Goal: Communication & Community: Answer question/provide support

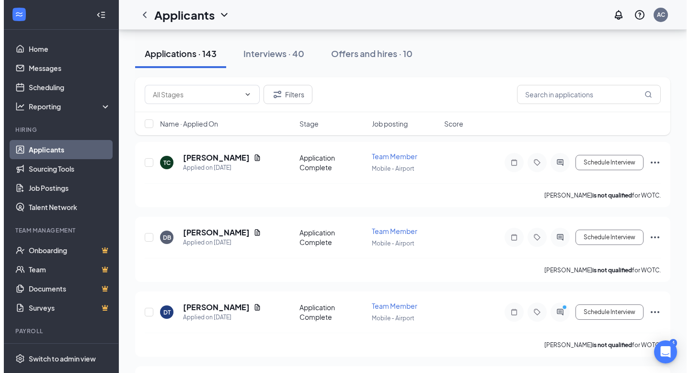
scroll to position [45, 0]
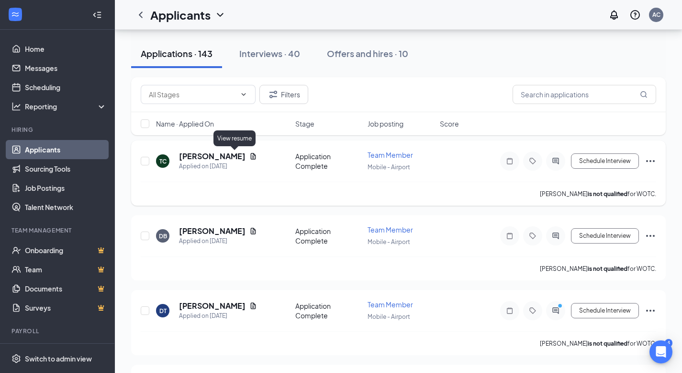
click at [251, 158] on icon "Document" at bounding box center [253, 156] width 5 height 6
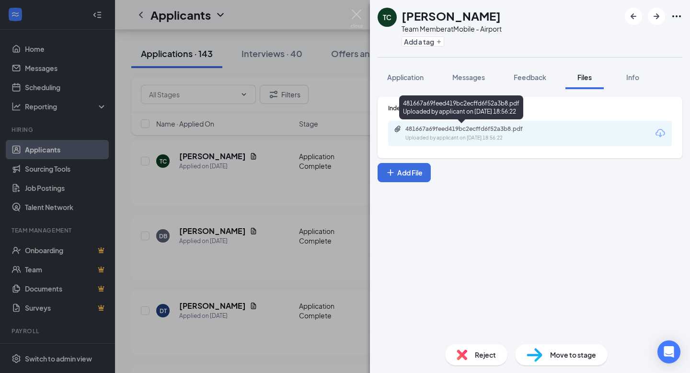
click at [458, 126] on div "481667a69feed419bc2ecffd6f52a3b8.pdf" at bounding box center [472, 129] width 134 height 8
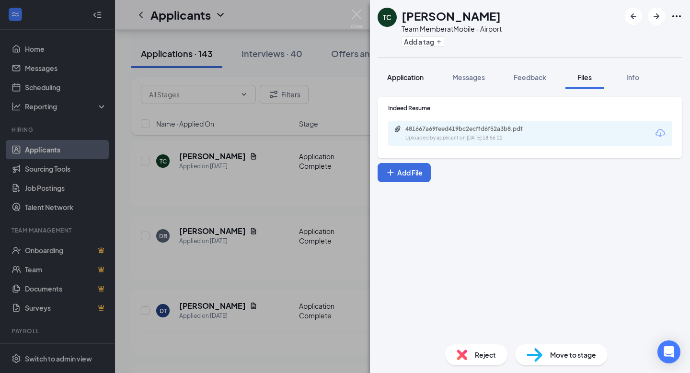
click at [405, 75] on span "Application" at bounding box center [405, 77] width 36 height 9
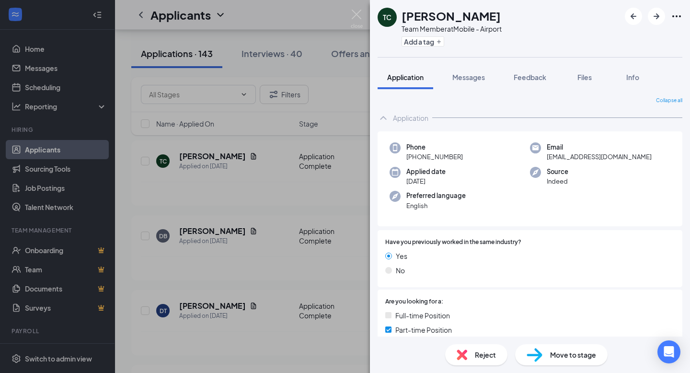
click at [560, 352] on span "Move to stage" at bounding box center [573, 354] width 46 height 11
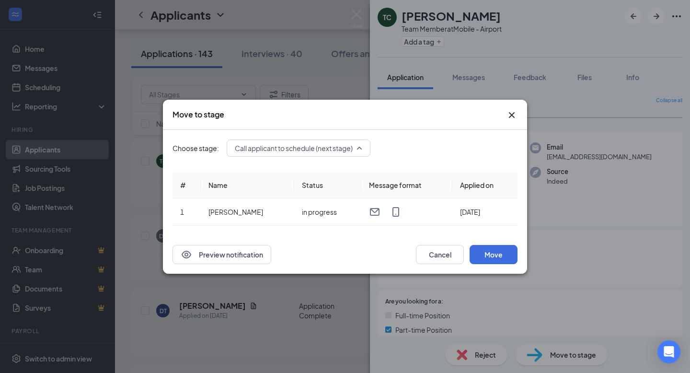
click at [343, 150] on div "Call applicant to schedule (next stage) 3294983 3294984 3294985 Application Add…" at bounding box center [299, 147] width 144 height 17
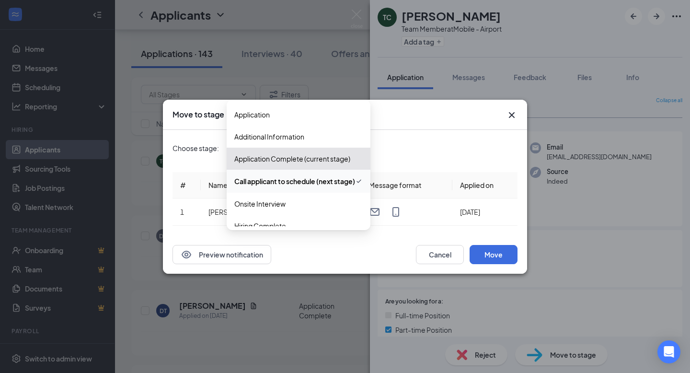
click at [410, 147] on div "Choose stage: Call applicant to schedule (next stage) 3294983 3294984 3294985 A…" at bounding box center [344, 147] width 345 height 17
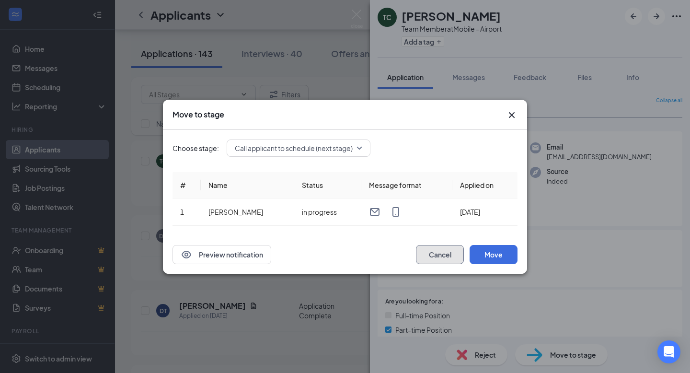
click at [431, 257] on button "Cancel" at bounding box center [440, 254] width 48 height 19
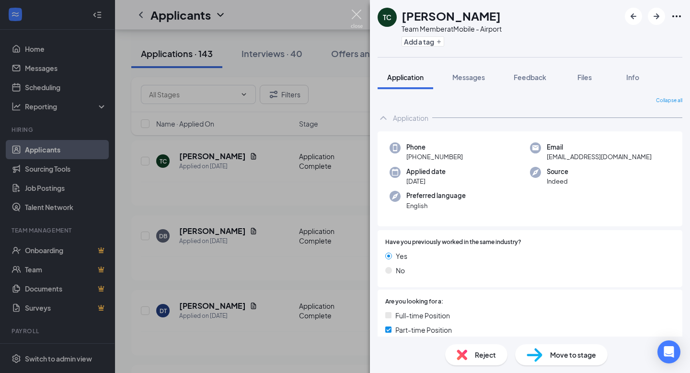
click at [357, 12] on img at bounding box center [357, 19] width 12 height 19
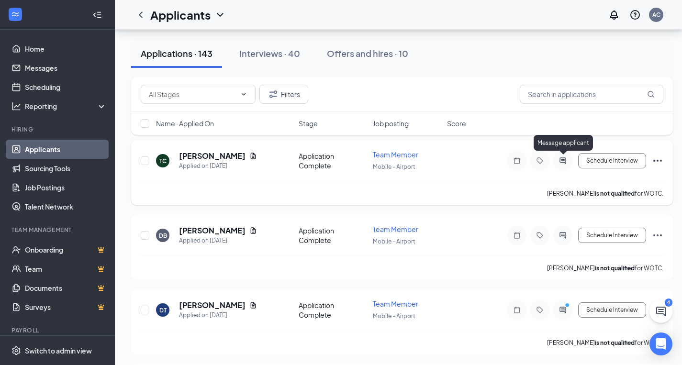
click at [562, 161] on icon "ActiveChat" at bounding box center [562, 161] width 11 height 8
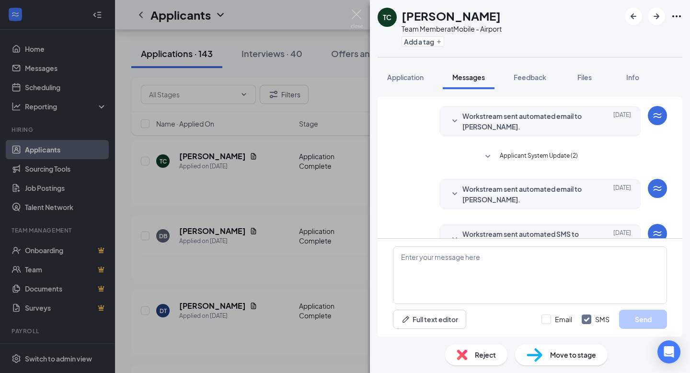
scroll to position [49, 0]
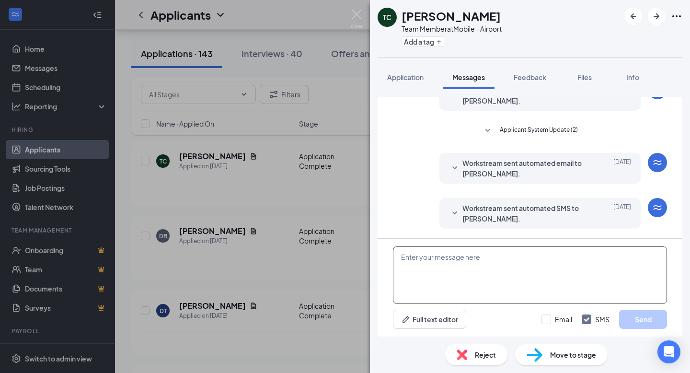
click at [450, 260] on textarea at bounding box center [530, 274] width 274 height 57
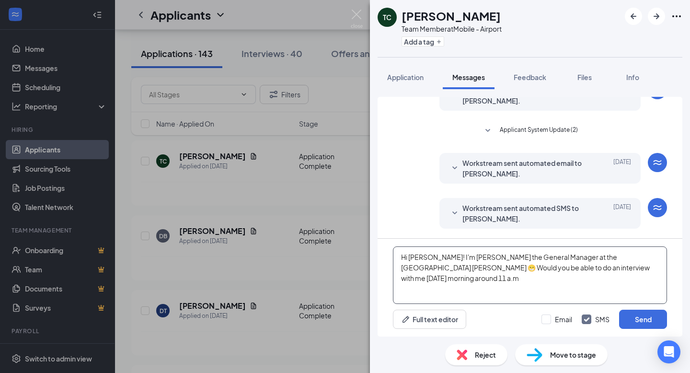
click at [590, 268] on textarea "Hi [PERSON_NAME]! I'm [PERSON_NAME] the General Manager at the [GEOGRAPHIC_DATA…" at bounding box center [530, 274] width 274 height 57
click at [601, 274] on textarea "Hi [PERSON_NAME]! I'm [PERSON_NAME] the General Manager at the [GEOGRAPHIC_DATA…" at bounding box center [530, 274] width 274 height 57
click at [567, 271] on textarea "Hi [PERSON_NAME]! I'm [PERSON_NAME] the General Manager at the [GEOGRAPHIC_DATA…" at bounding box center [530, 274] width 274 height 57
click at [610, 269] on textarea "Hi [PERSON_NAME]! I'm [PERSON_NAME] the General Manager at the [GEOGRAPHIC_DATA…" at bounding box center [530, 274] width 274 height 57
type textarea "Hi [PERSON_NAME]! I'm [PERSON_NAME] the General Manager at the [GEOGRAPHIC_DATA…"
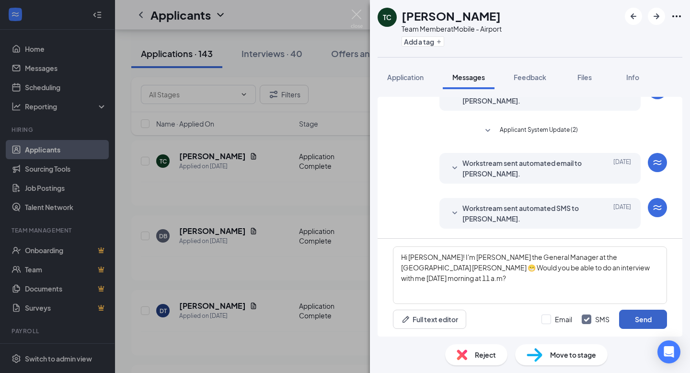
click at [638, 323] on button "Send" at bounding box center [643, 318] width 48 height 19
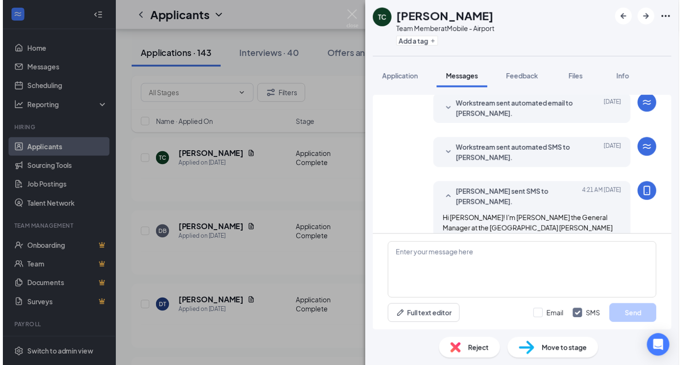
scroll to position [122, 0]
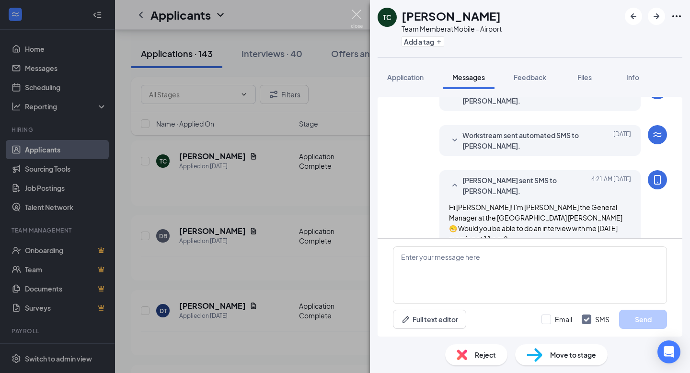
click at [356, 13] on img at bounding box center [357, 19] width 12 height 19
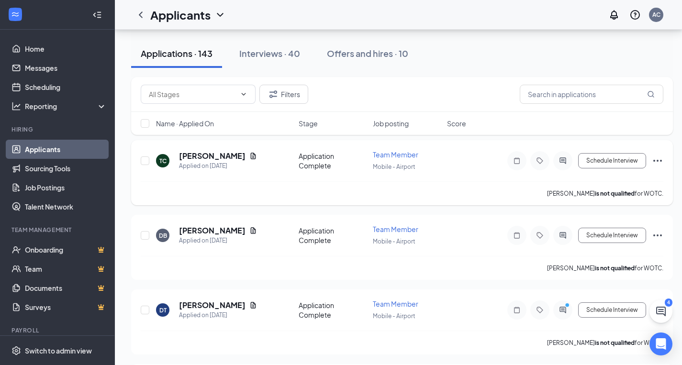
scroll to position [85, 0]
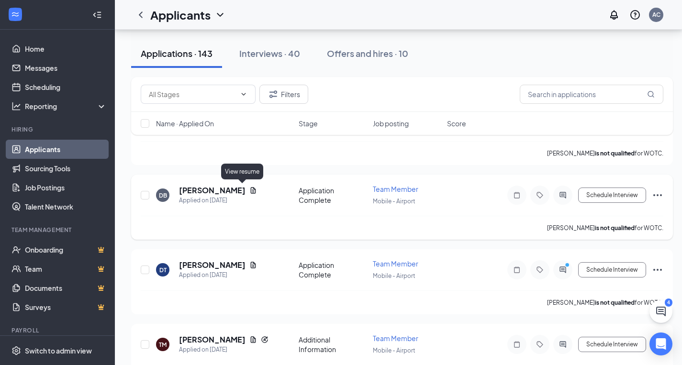
click at [250, 191] on icon "Document" at bounding box center [254, 191] width 8 height 8
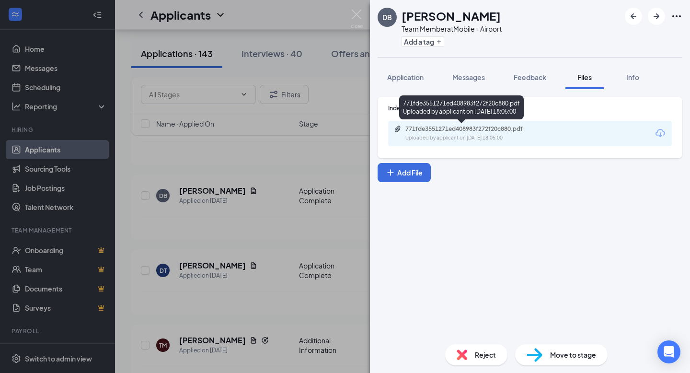
click at [475, 130] on div "771fde3551271ed408983f272f20c880.pdf" at bounding box center [472, 129] width 134 height 8
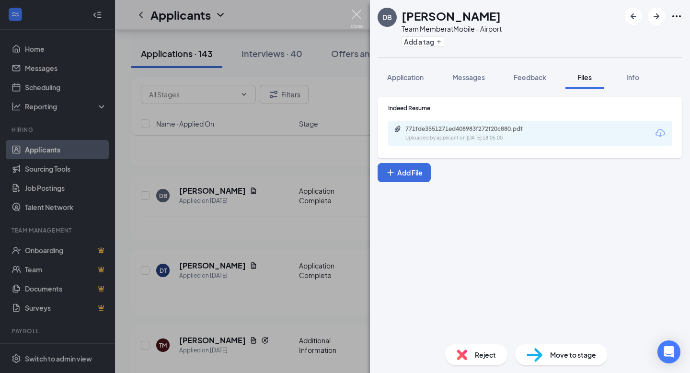
click at [356, 18] on img at bounding box center [357, 19] width 12 height 19
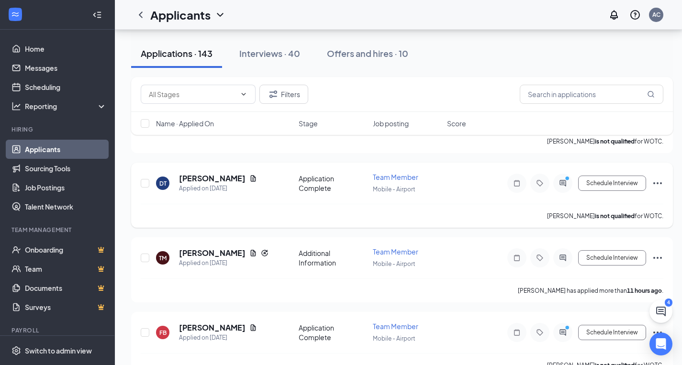
scroll to position [175, 0]
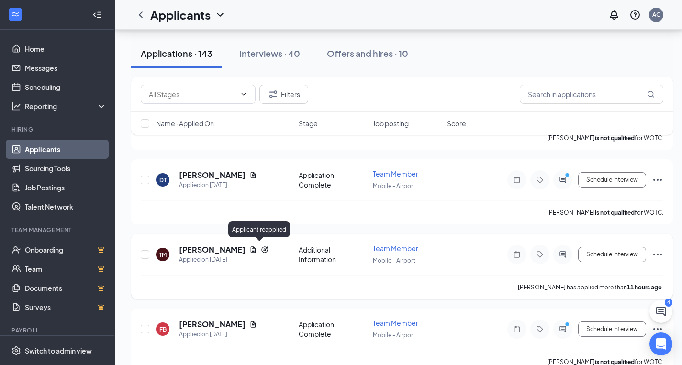
click at [262, 247] on icon "Reapply" at bounding box center [265, 250] width 6 height 6
click at [261, 248] on icon "Reapply" at bounding box center [265, 250] width 8 height 8
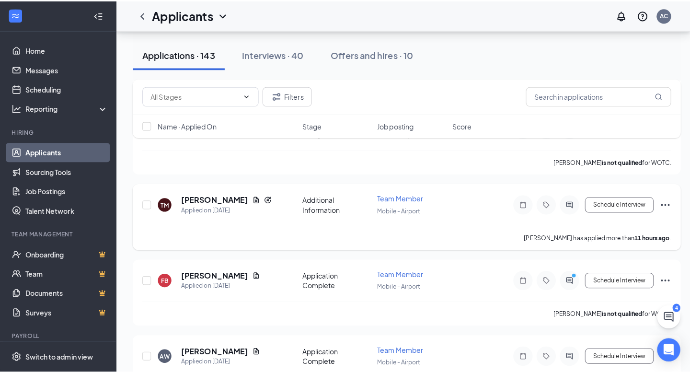
scroll to position [233, 0]
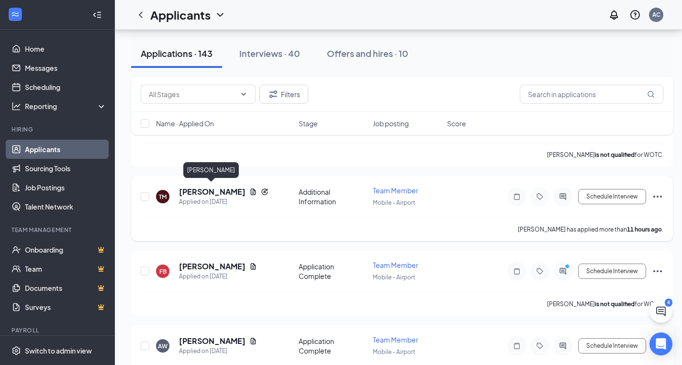
click at [209, 191] on h5 "[PERSON_NAME]" at bounding box center [212, 192] width 67 height 11
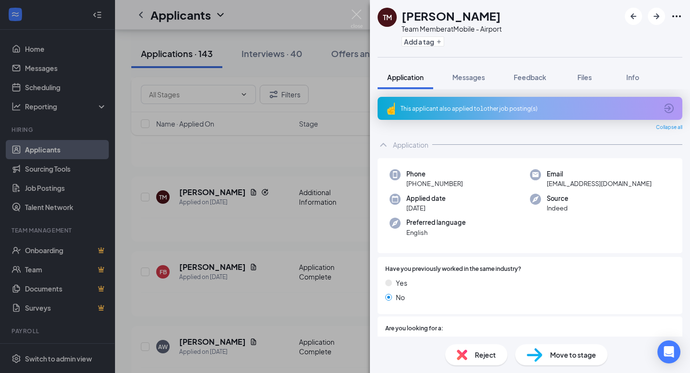
click at [461, 111] on div "This applicant also applied to 1 other job posting(s)" at bounding box center [528, 108] width 257 height 8
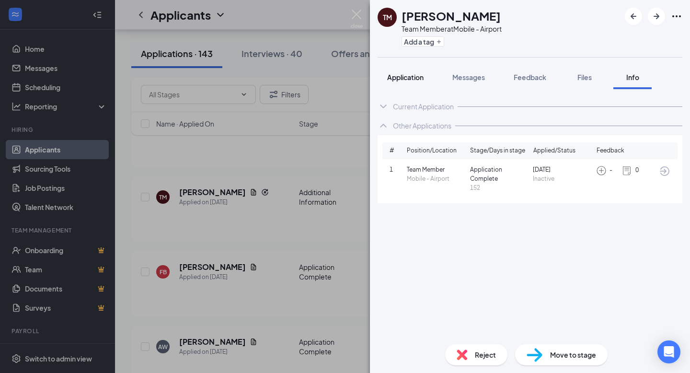
click at [409, 77] on span "Application" at bounding box center [405, 77] width 36 height 9
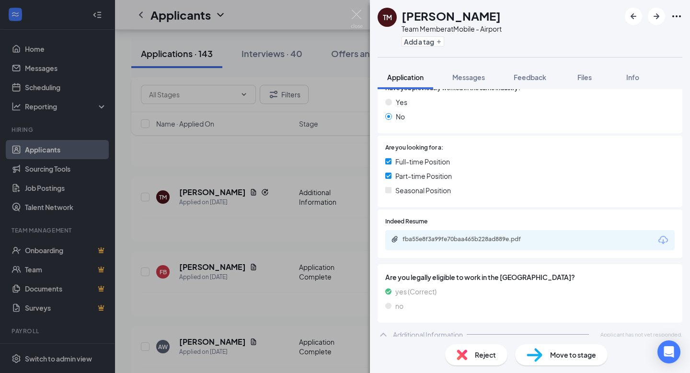
scroll to position [188, 0]
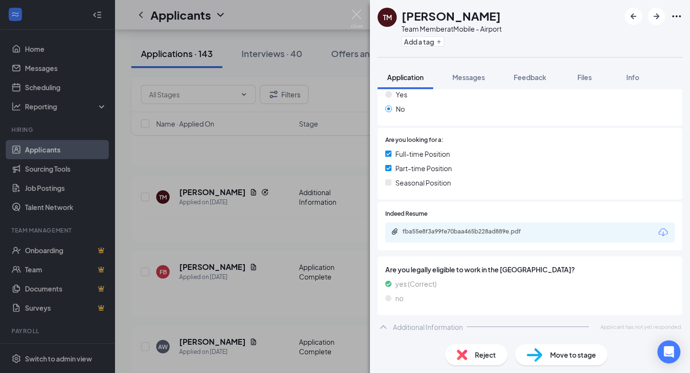
click at [439, 330] on div "Additional Information" at bounding box center [428, 327] width 70 height 10
click at [456, 232] on div "fba55e8f3a99fe70baa465b228ad889e.pdf" at bounding box center [469, 231] width 134 height 8
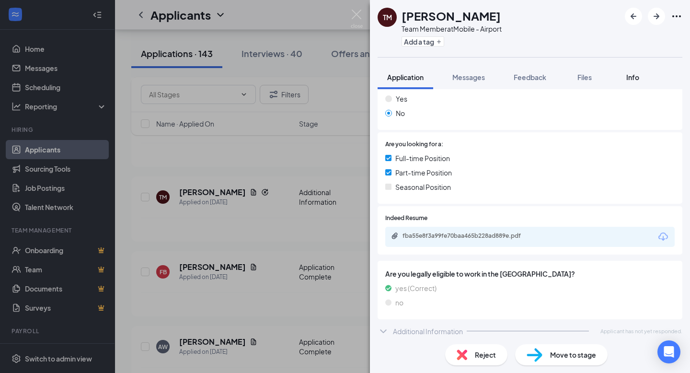
click at [623, 74] on button "Info" at bounding box center [632, 77] width 38 height 24
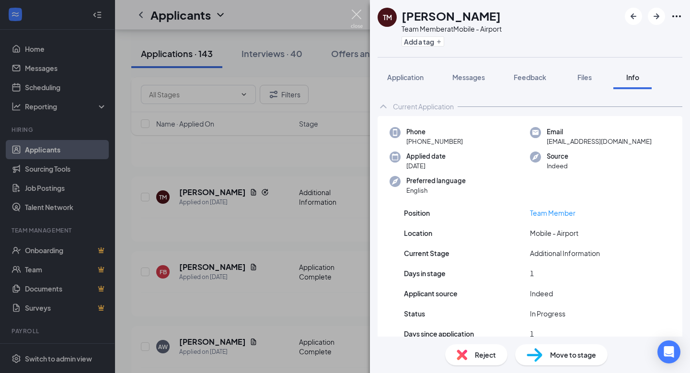
click at [352, 16] on img at bounding box center [357, 19] width 12 height 19
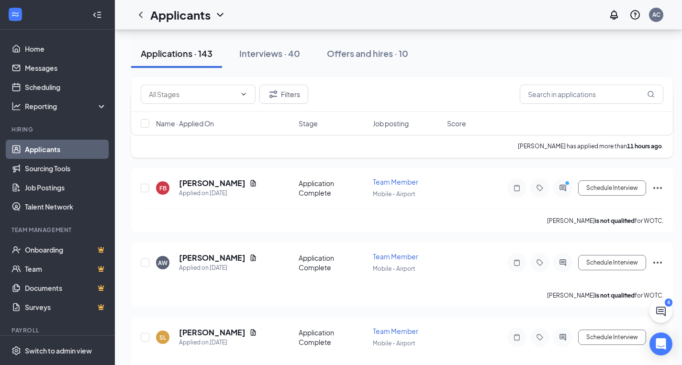
scroll to position [318, 0]
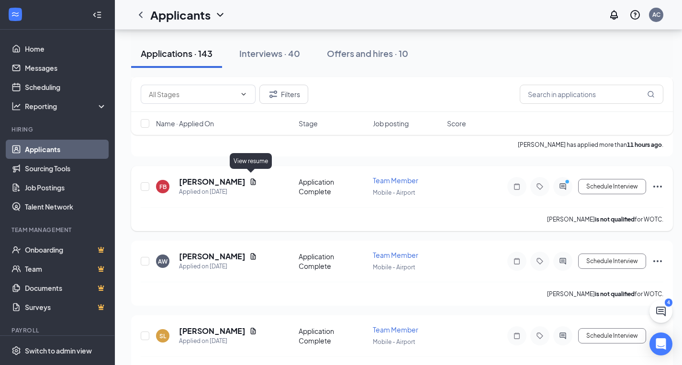
click at [251, 178] on icon "Document" at bounding box center [254, 182] width 8 height 8
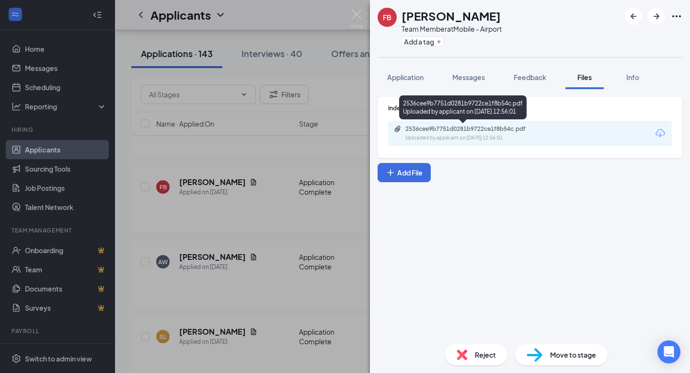
click at [471, 132] on div "2536cee9b7751d0281b9722ce1f8b54c.pdf" at bounding box center [472, 129] width 134 height 8
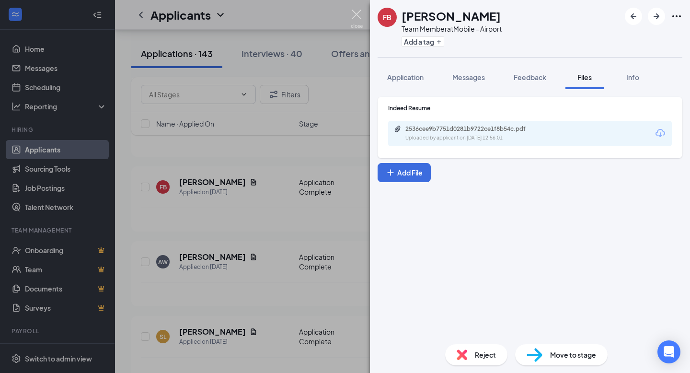
click at [356, 13] on img at bounding box center [357, 19] width 12 height 19
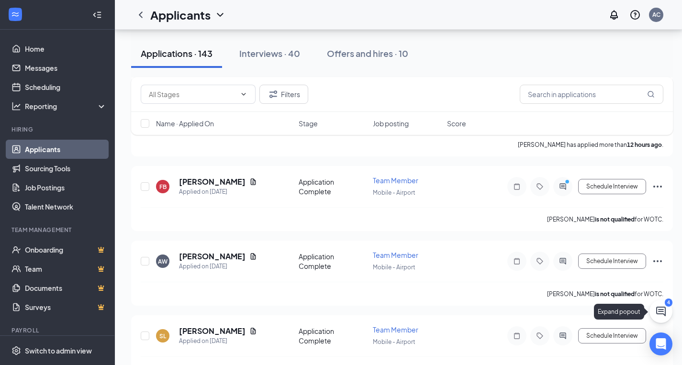
click at [655, 306] on button at bounding box center [661, 311] width 23 height 23
click at [543, 355] on div "Chat 4" at bounding box center [548, 353] width 147 height 15
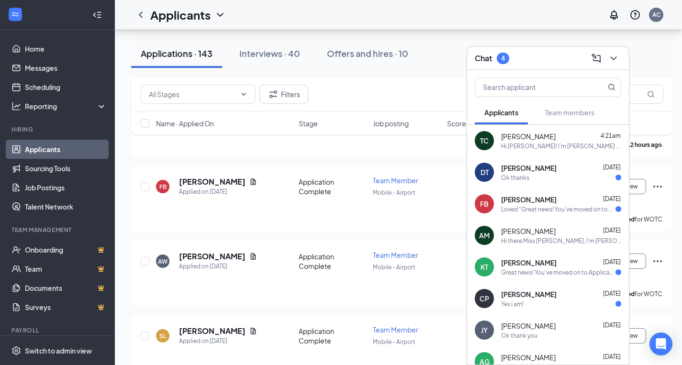
click at [527, 180] on div "Ok thanks" at bounding box center [515, 178] width 28 height 8
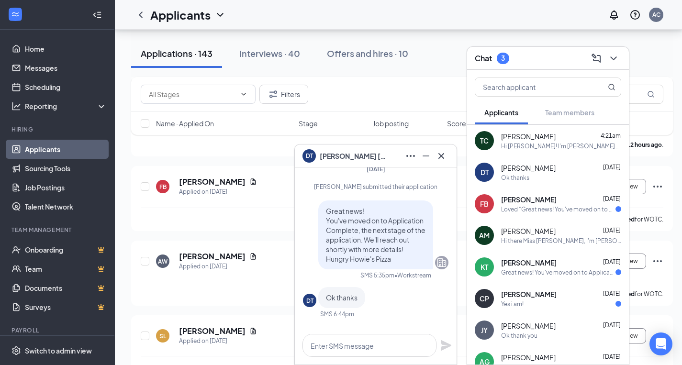
click at [532, 215] on div "FB [PERSON_NAME] [DATE] Loved “Great news! You've moved on to Application Compl…" at bounding box center [548, 204] width 162 height 32
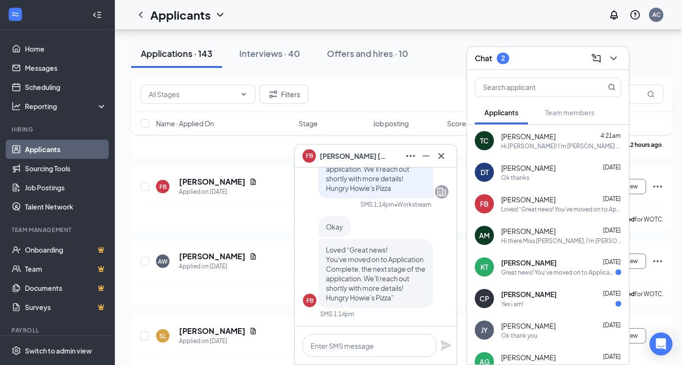
click at [541, 273] on div "Great news! You've moved on to Application Complete, the next stage of the appl…" at bounding box center [558, 273] width 114 height 8
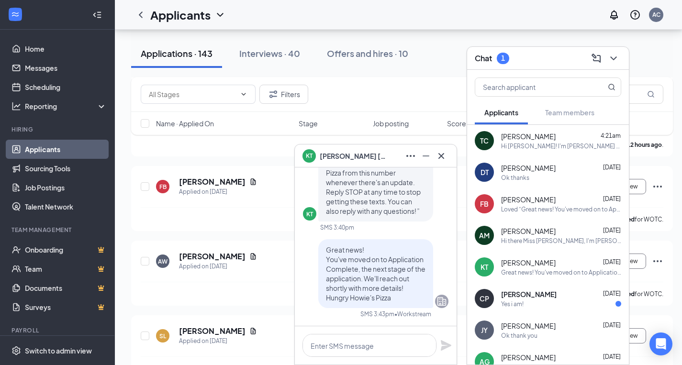
click at [540, 305] on div "Yes i am!" at bounding box center [561, 304] width 120 height 8
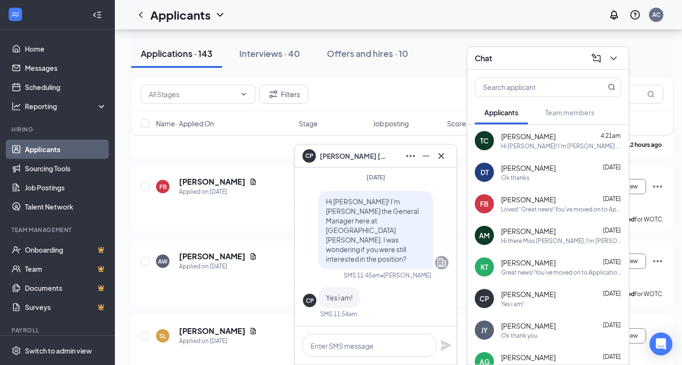
click at [351, 154] on span "[PERSON_NAME]" at bounding box center [353, 156] width 67 height 11
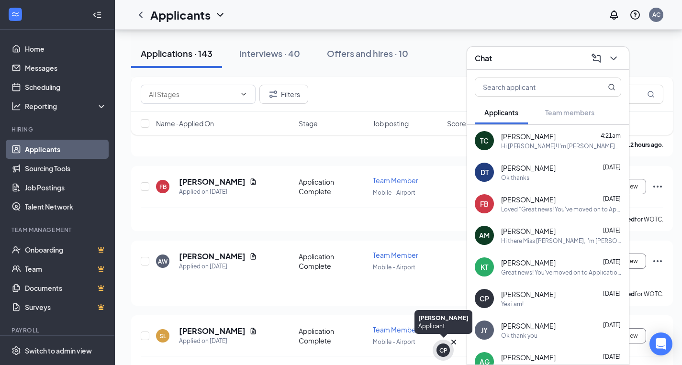
click at [442, 349] on div "CP" at bounding box center [444, 351] width 8 height 8
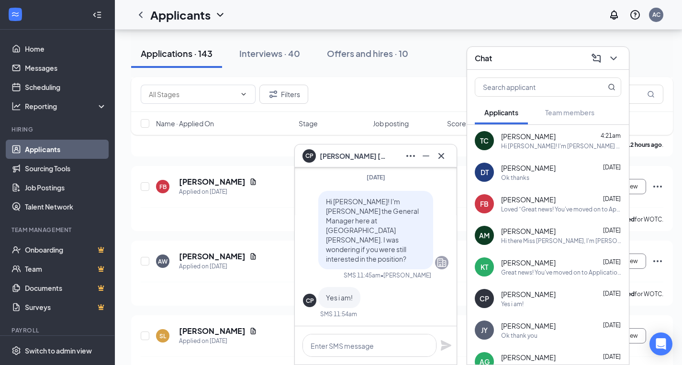
click at [483, 303] on div "CP" at bounding box center [485, 299] width 10 height 10
click at [405, 155] on icon "Ellipses" at bounding box center [410, 155] width 11 height 11
click at [308, 154] on div "CP" at bounding box center [310, 155] width 8 height 8
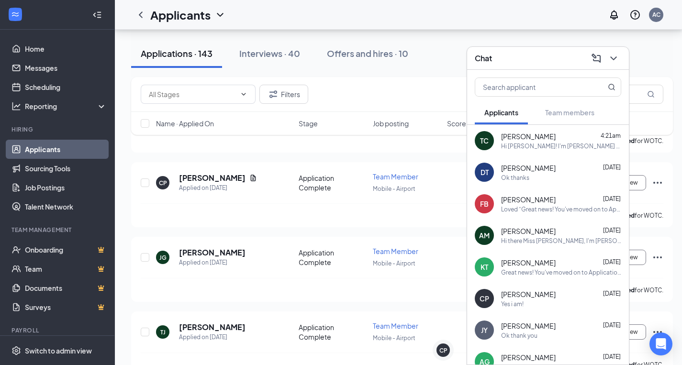
scroll to position [631, 0]
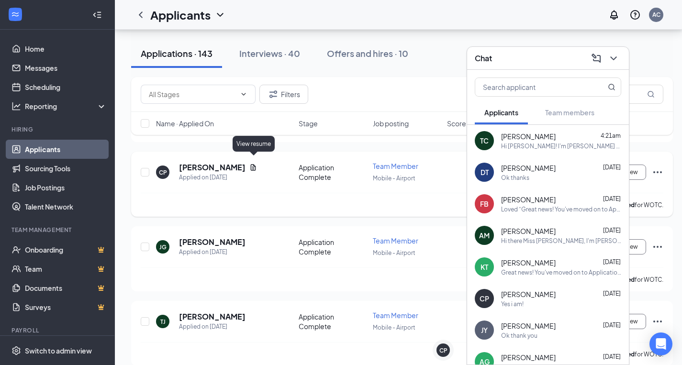
click at [255, 164] on icon "Document" at bounding box center [254, 168] width 8 height 8
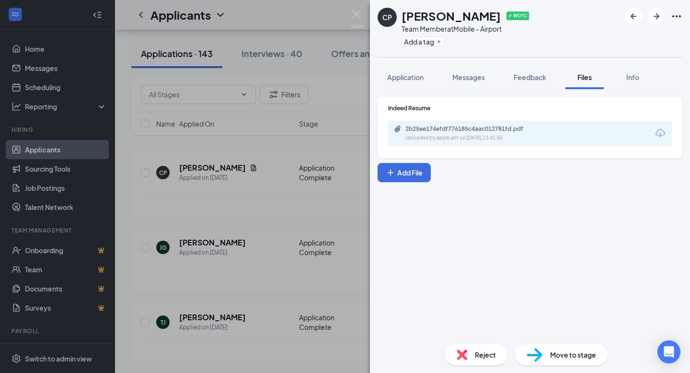
click at [477, 135] on div "Uploaded by applicant on [DATE] 13:41:55" at bounding box center [477, 138] width 144 height 8
click at [312, 198] on div "CP [PERSON_NAME] ✔ WOTC Team Member at [GEOGRAPHIC_DATA] Add a tag Application …" at bounding box center [345, 186] width 690 height 373
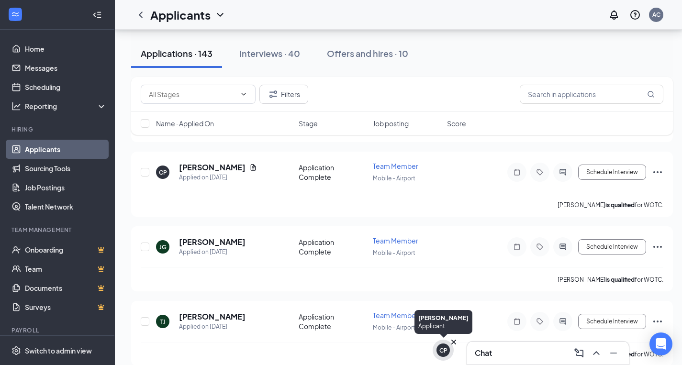
click at [444, 353] on div "CP" at bounding box center [444, 351] width 8 height 8
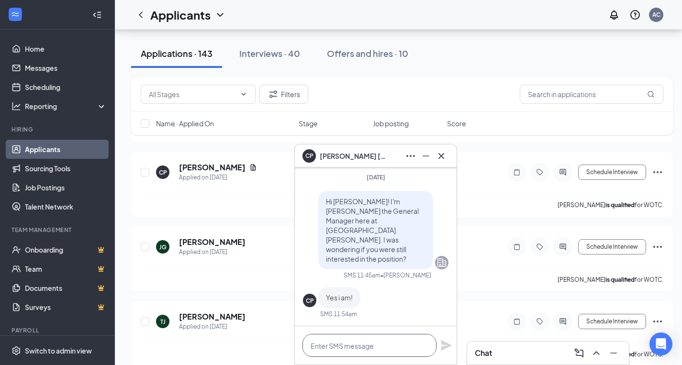
click at [364, 347] on textarea at bounding box center [370, 345] width 134 height 23
type textarea "A"
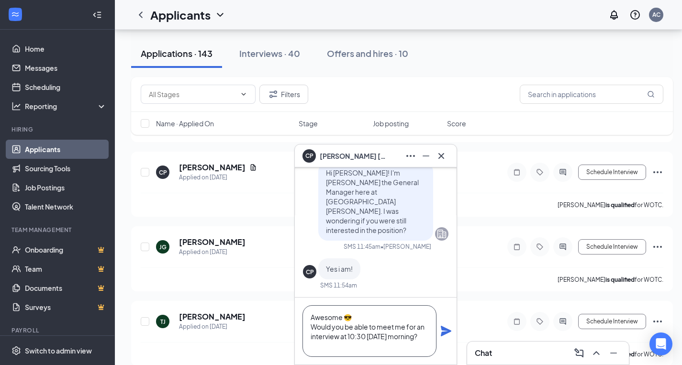
type textarea "Awesome 😎 Would you be able to meet me for an interview at 10:30 [DATE] morning?"
click at [448, 333] on icon "Plane" at bounding box center [446, 331] width 11 height 11
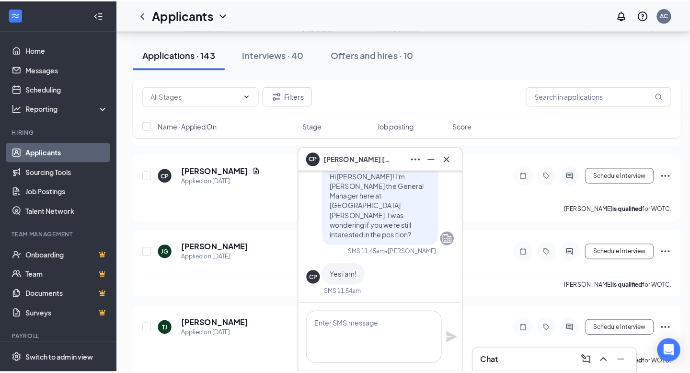
scroll to position [0, 0]
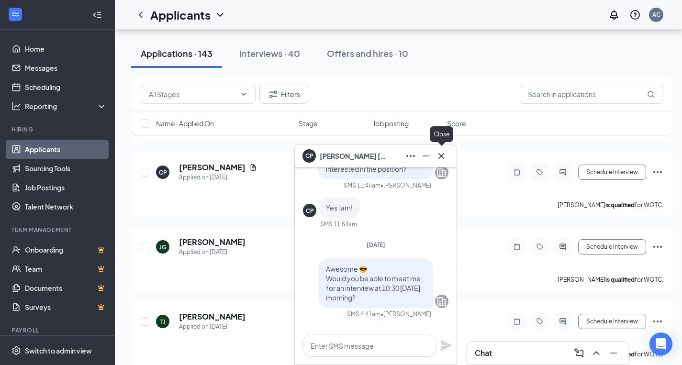
click at [444, 158] on icon "Cross" at bounding box center [441, 155] width 11 height 11
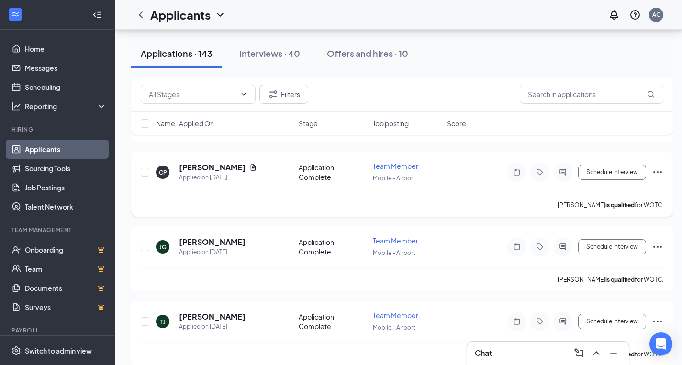
click at [476, 169] on div "CP [PERSON_NAME] Applied on [DATE] Application Complete Team Member Mobile - Ai…" at bounding box center [402, 177] width 523 height 32
click at [238, 165] on h5 "[PERSON_NAME]" at bounding box center [212, 167] width 67 height 11
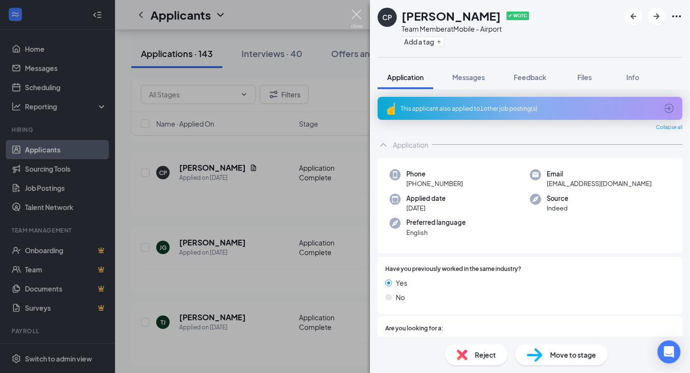
click at [355, 13] on img at bounding box center [357, 19] width 12 height 19
